Goal: Find specific page/section

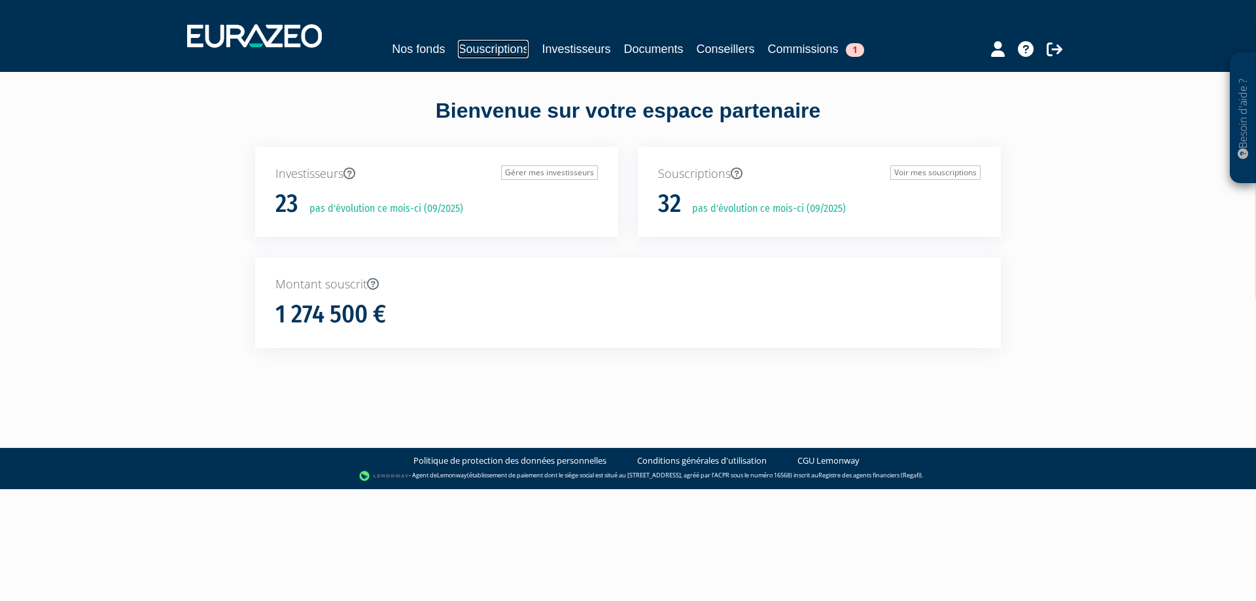
click at [495, 49] on link "Souscriptions" at bounding box center [493, 49] width 71 height 18
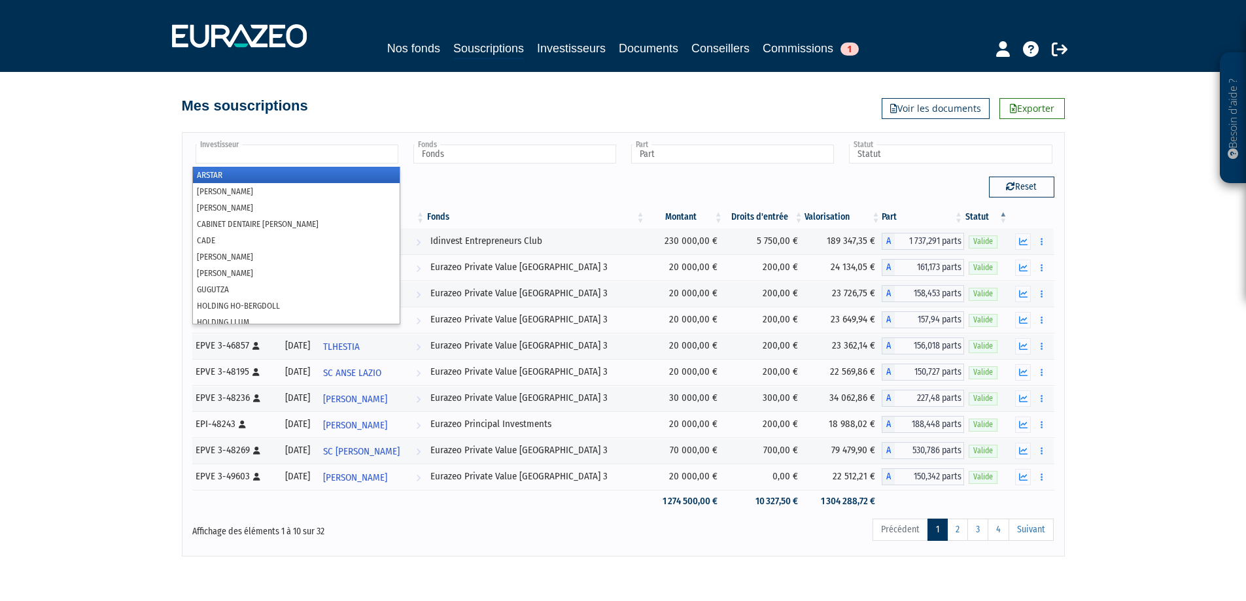
click at [311, 158] on input "text" at bounding box center [297, 154] width 203 height 19
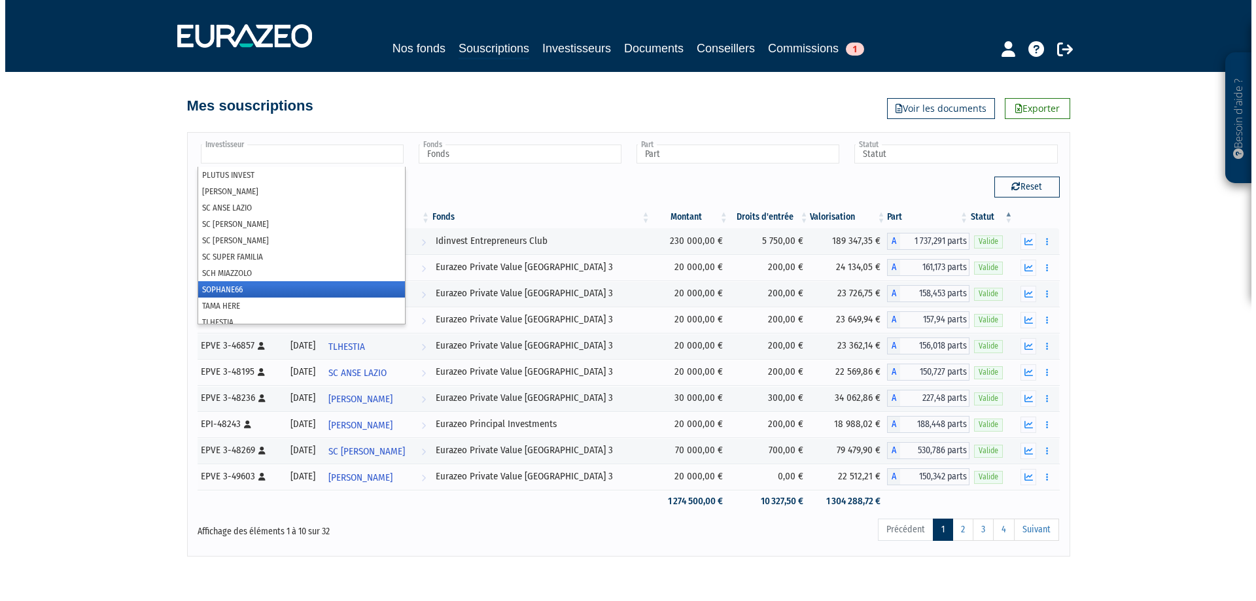
scroll to position [203, 0]
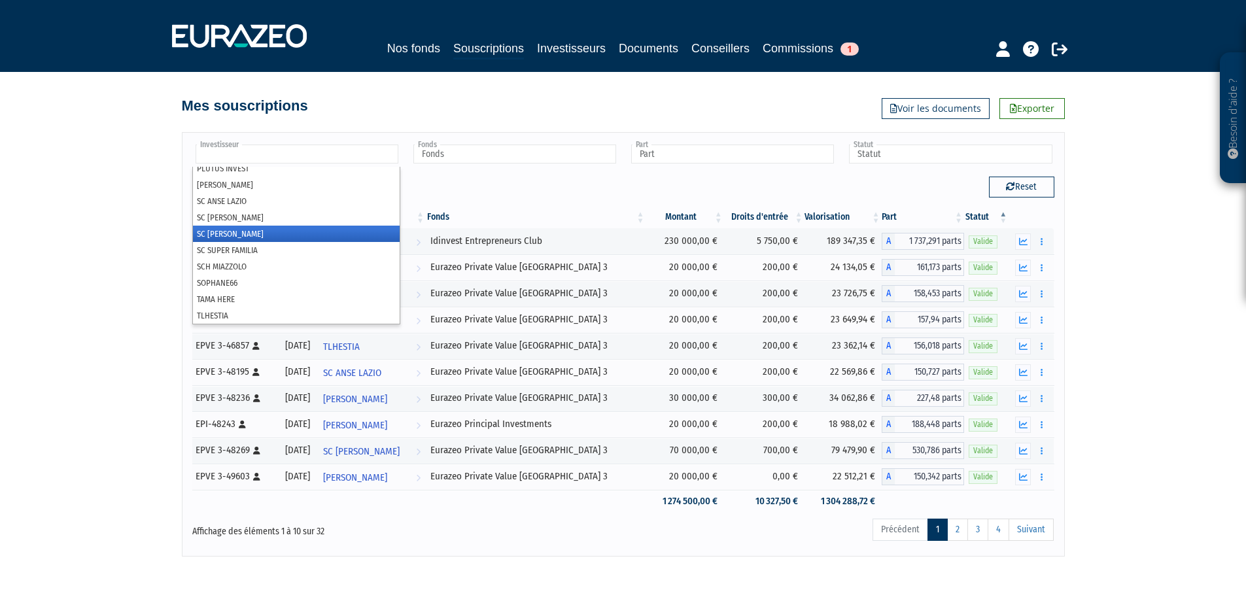
click at [281, 235] on li "SC [PERSON_NAME]" at bounding box center [296, 234] width 207 height 16
